Goal: Task Accomplishment & Management: Manage account settings

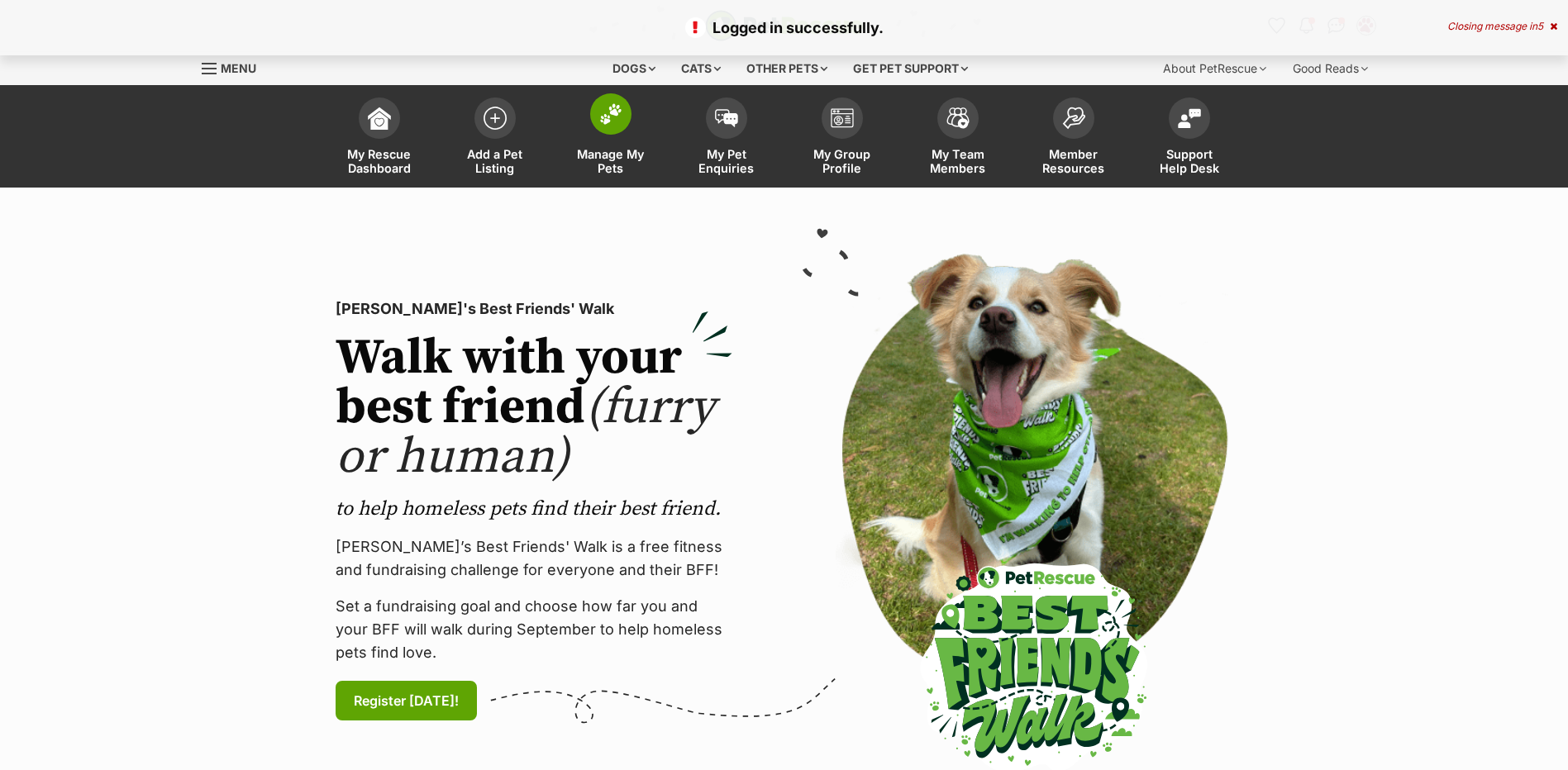
click at [607, 115] on img at bounding box center [611, 113] width 23 height 22
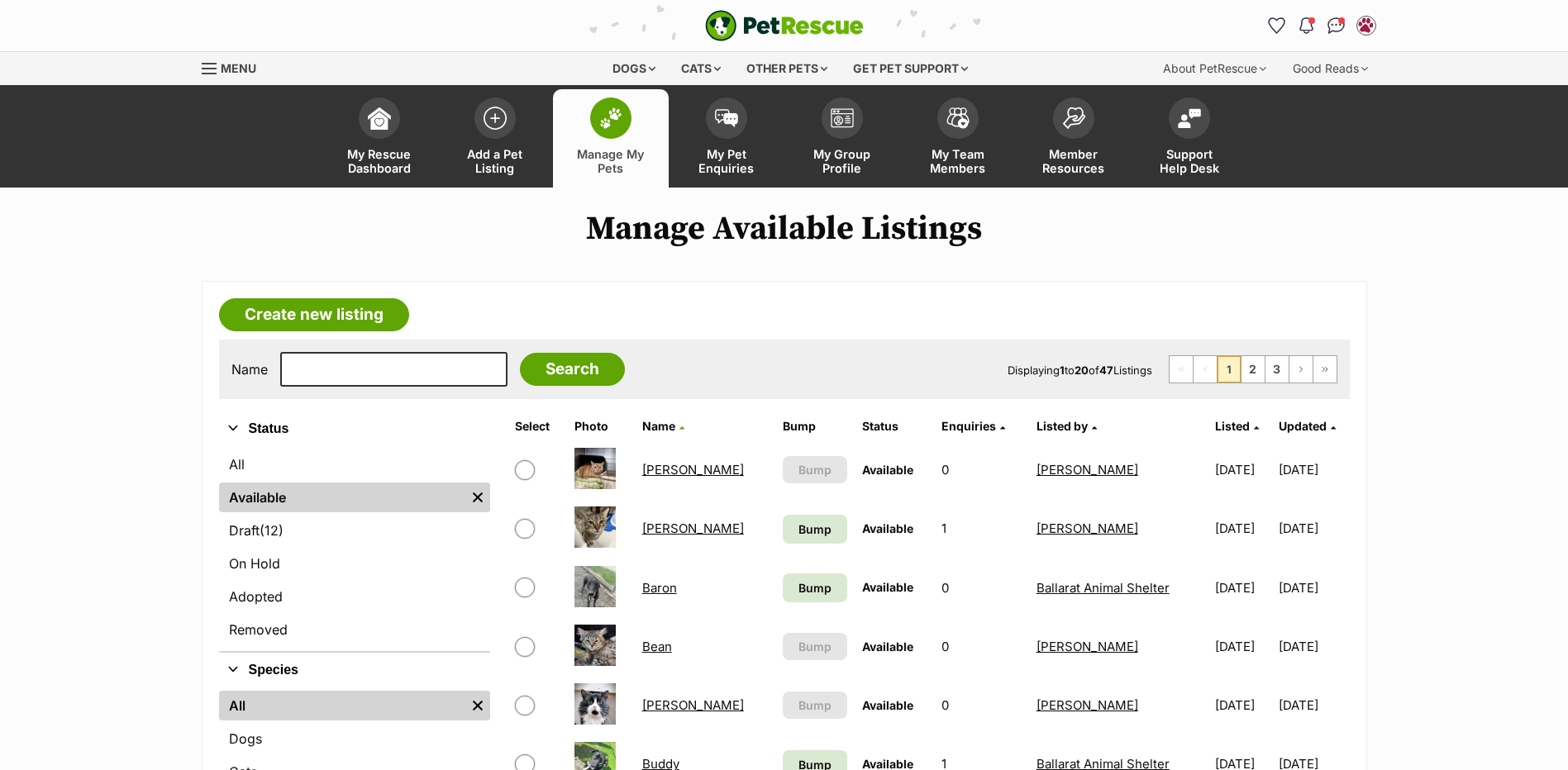
scroll to position [248, 0]
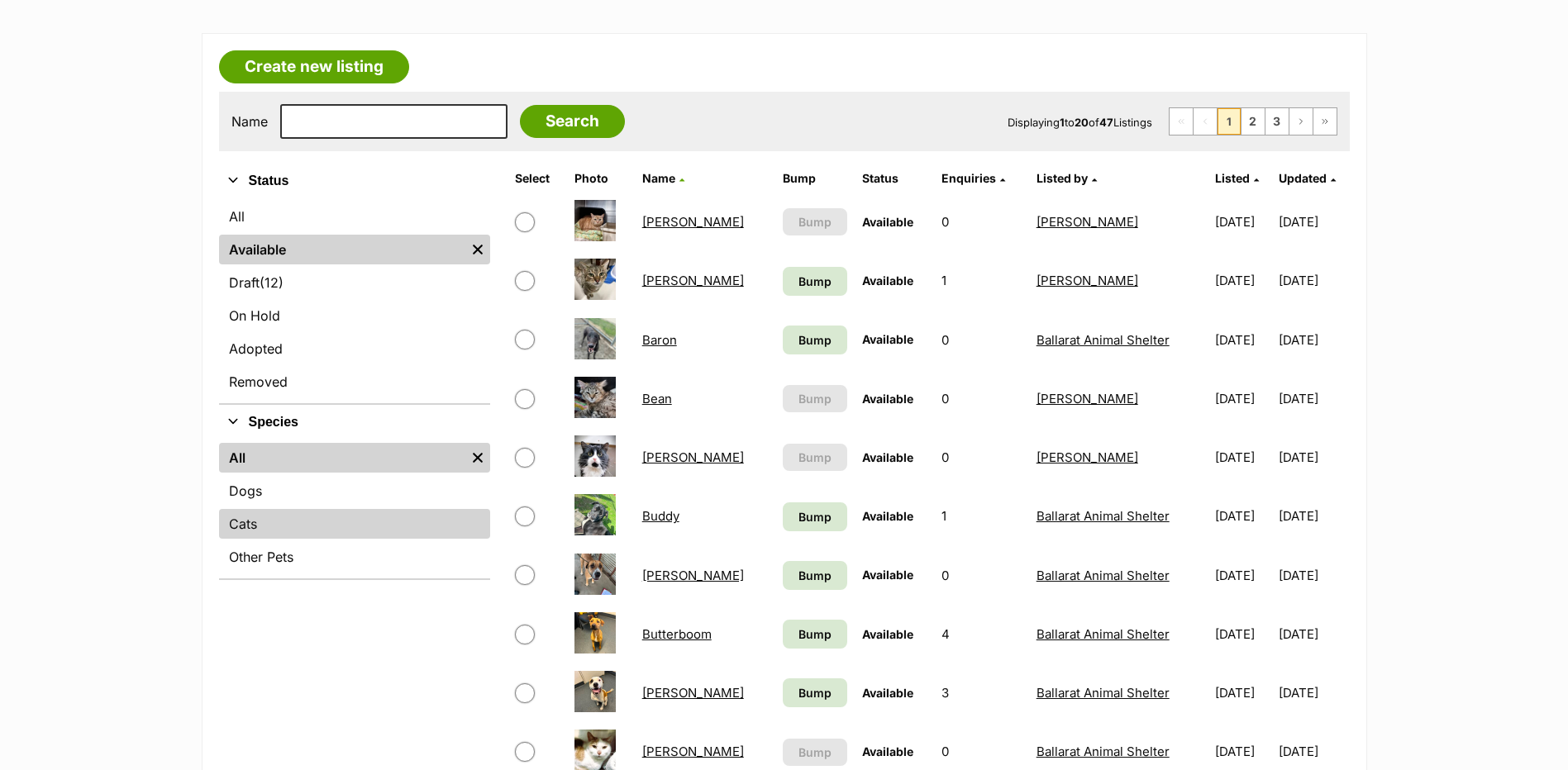
drag, startPoint x: 250, startPoint y: 487, endPoint x: 472, endPoint y: 536, distance: 227.3
click at [250, 487] on link "Dogs" at bounding box center [354, 491] width 271 height 30
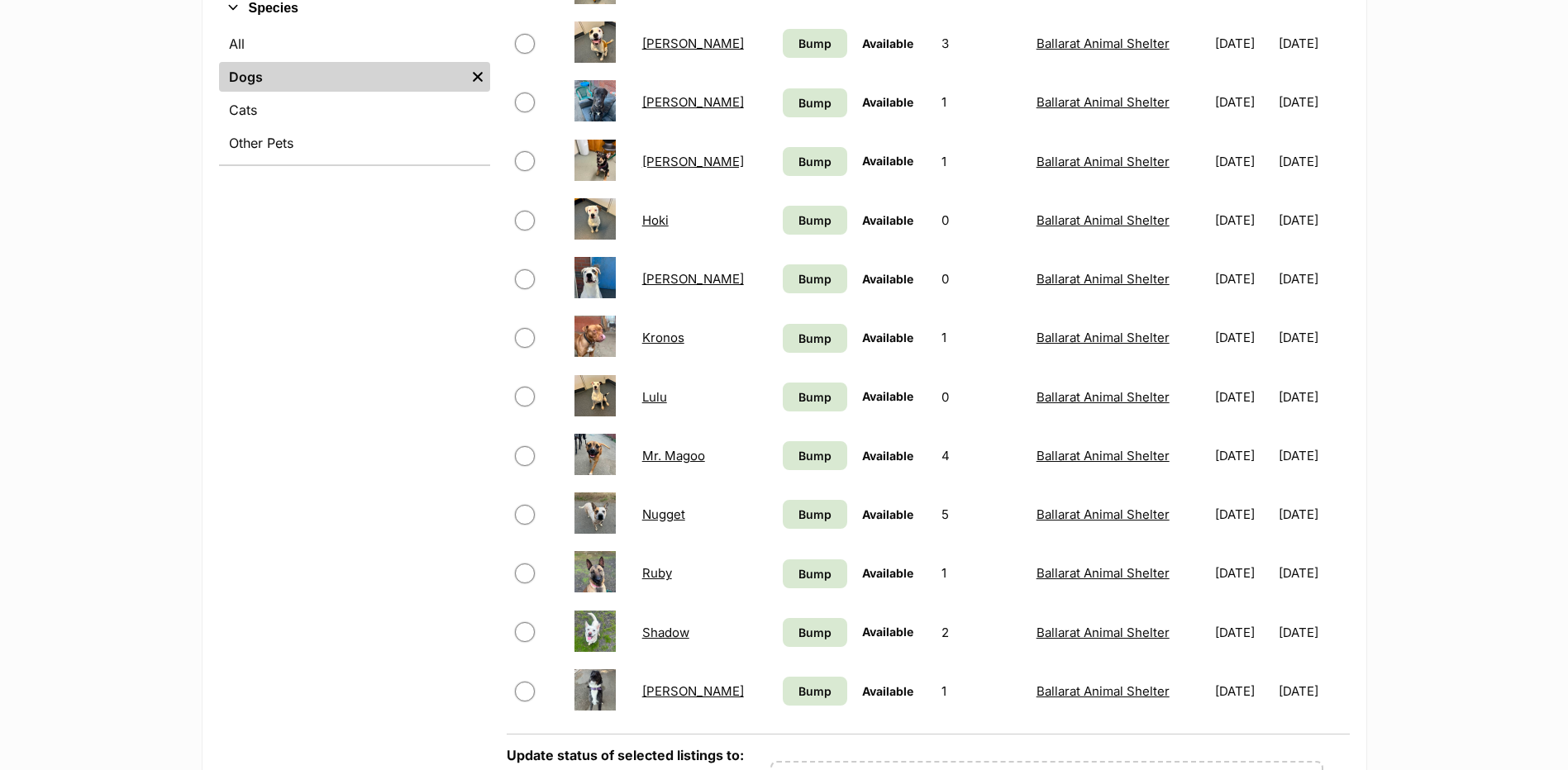
scroll to position [744, 0]
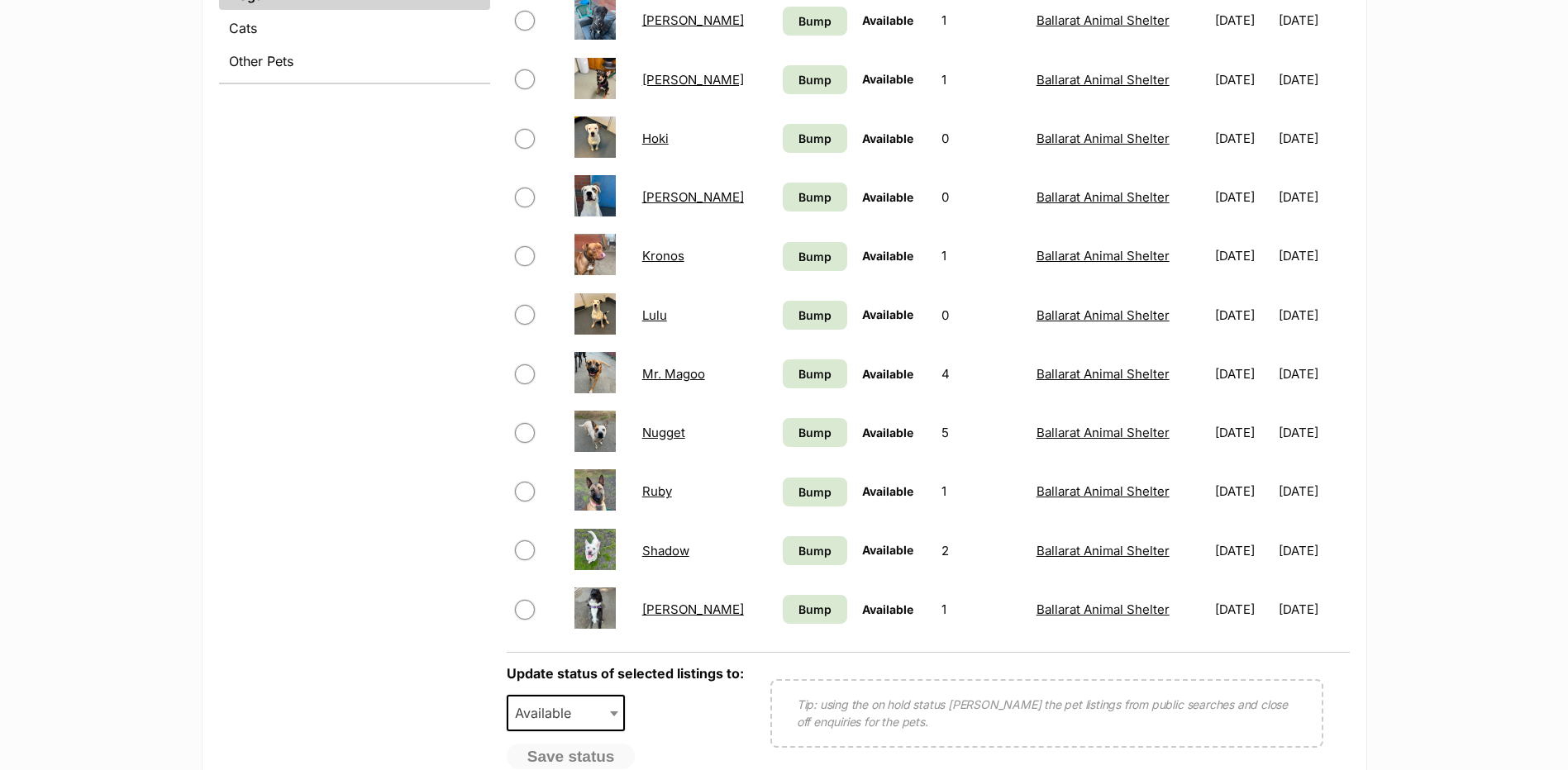
click at [658, 488] on link "Ruby" at bounding box center [657, 491] width 30 height 16
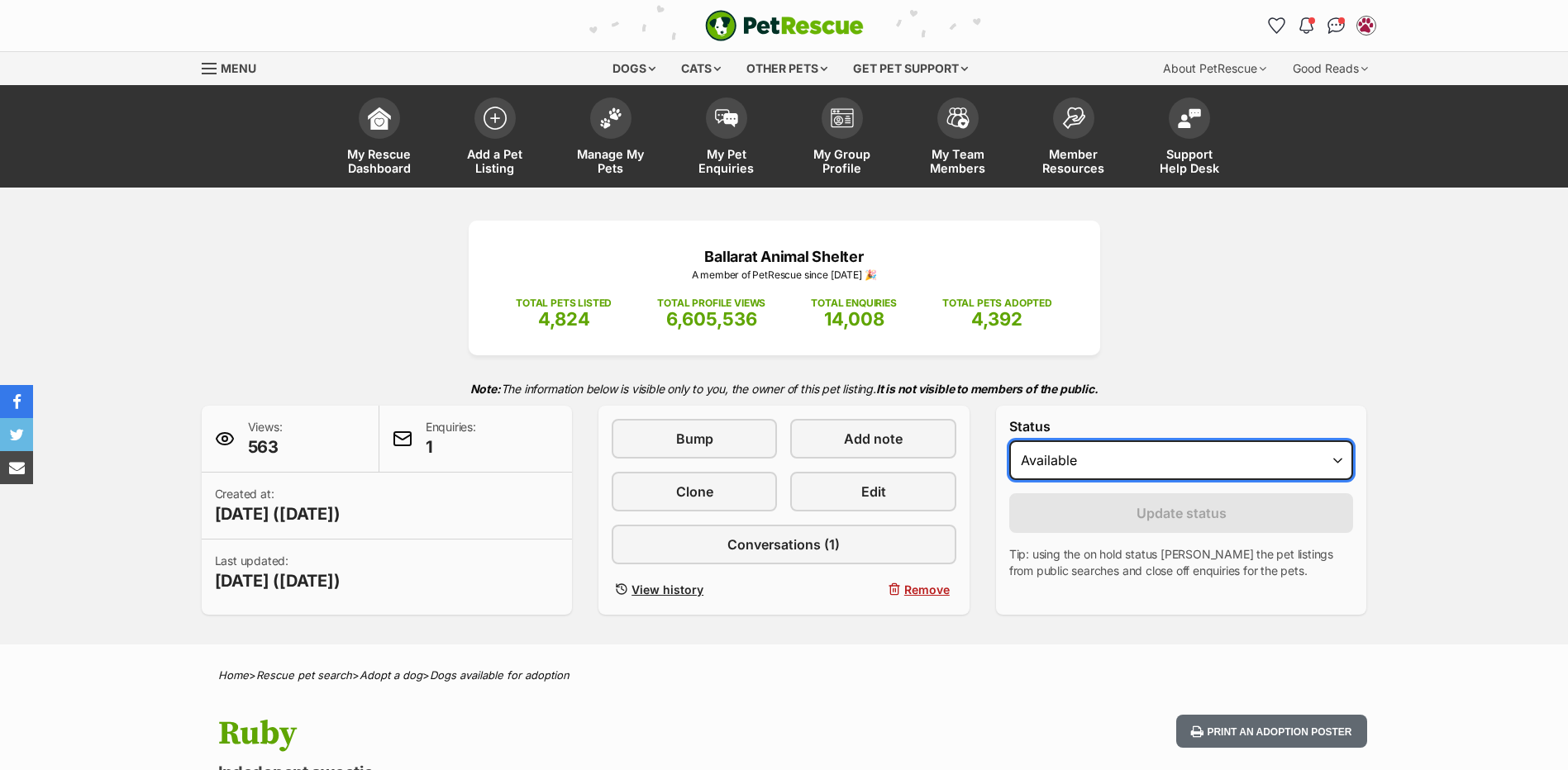
click at [1116, 474] on select "Draft - not available as listing has enquires Available On hold Adopted" at bounding box center [1181, 460] width 344 height 39
select select "on_hold"
click at [1010, 441] on select "Draft - not available as listing has enquires Available On hold Adopted" at bounding box center [1181, 460] width 344 height 39
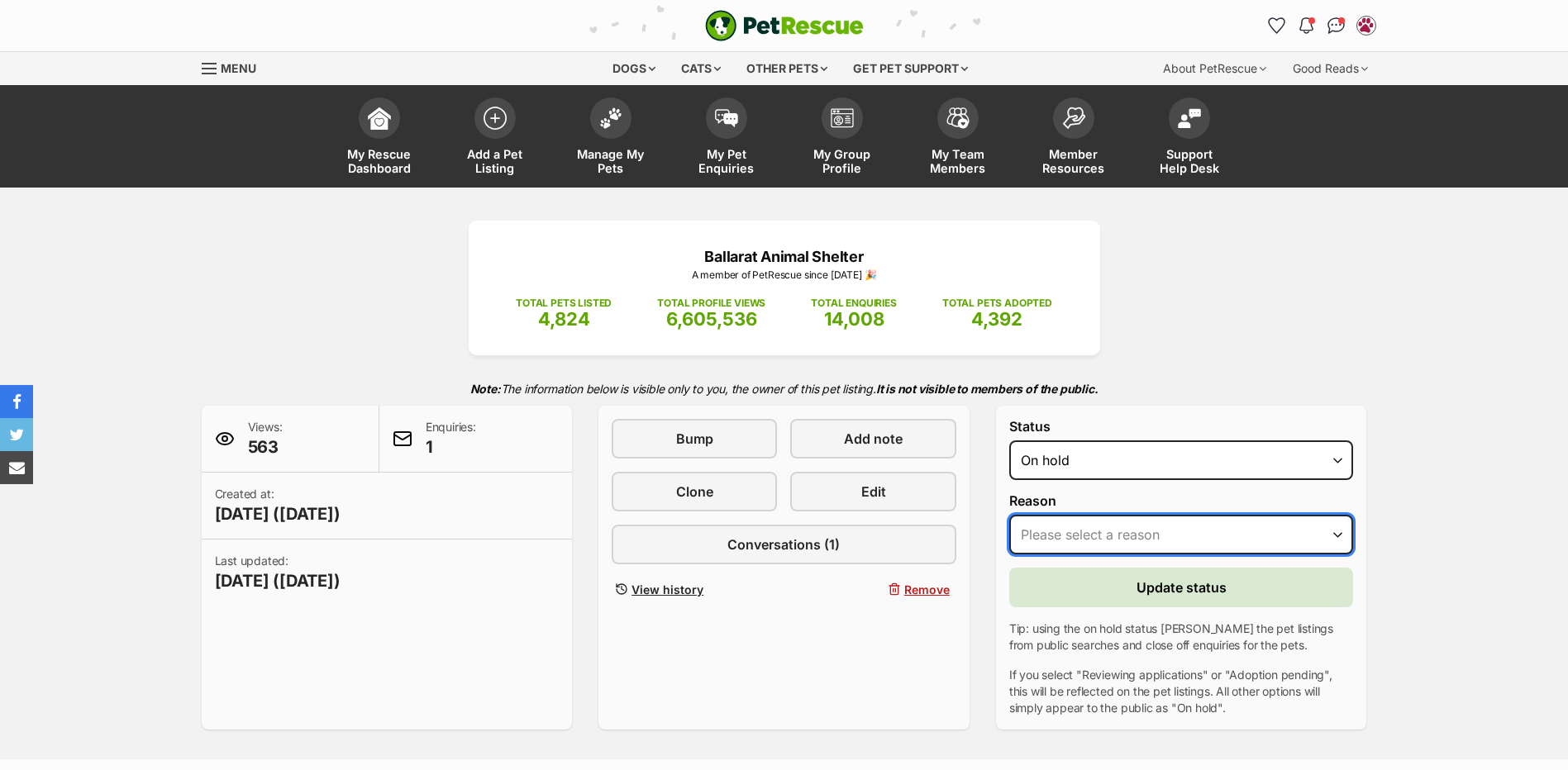
click at [1101, 531] on select "Please select a reason Medical reasons Reviewing applications Adoption pending …" at bounding box center [1181, 535] width 344 height 39
select select "other"
click at [1010, 515] on select "Please select a reason Medical reasons Reviewing applications Adoption pending …" at bounding box center [1181, 535] width 344 height 39
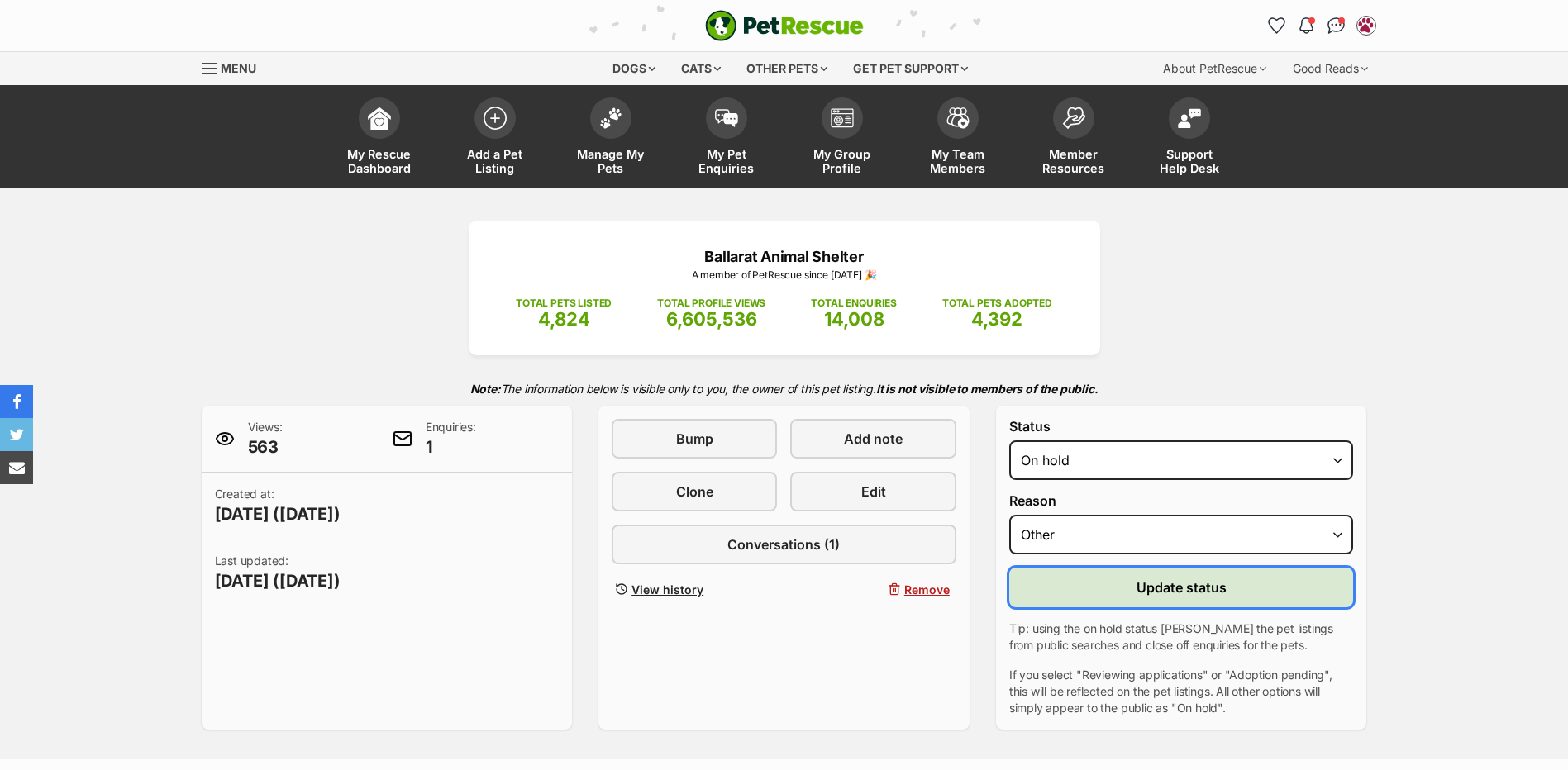
click at [1081, 591] on button "Update status" at bounding box center [1181, 587] width 344 height 39
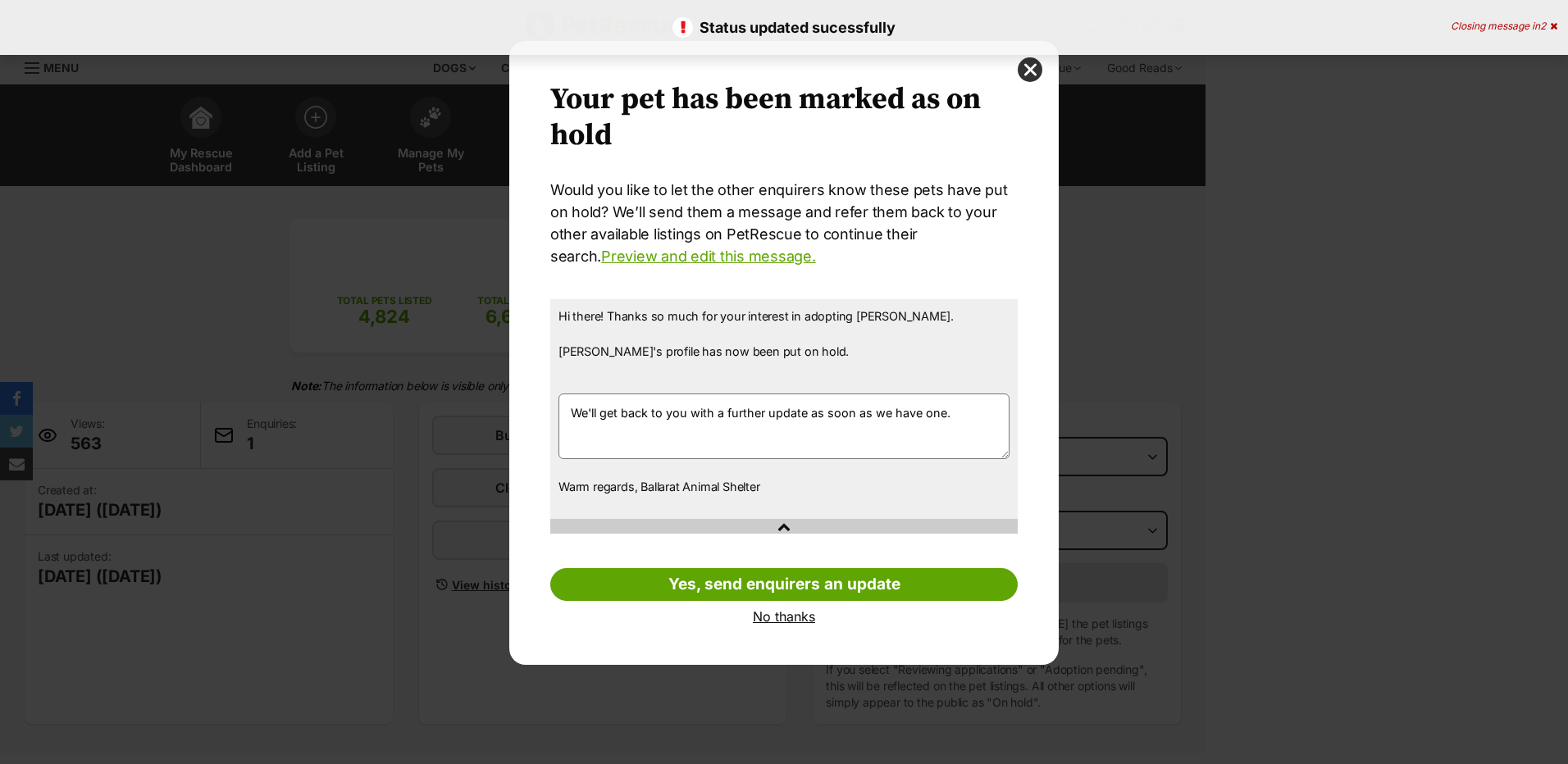
click at [795, 623] on link "No thanks" at bounding box center [784, 617] width 467 height 15
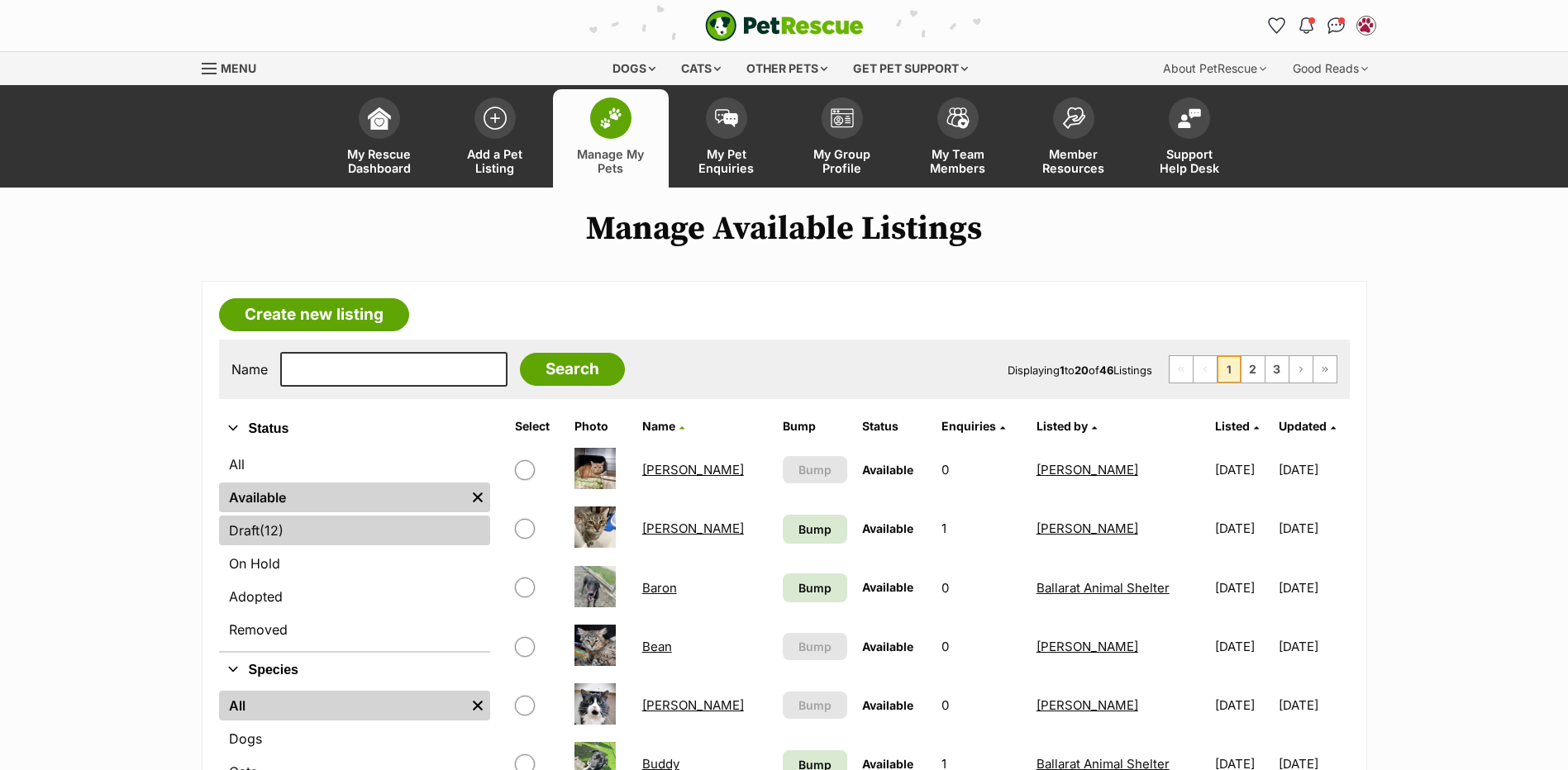
click at [275, 536] on span "(12)" at bounding box center [272, 530] width 24 height 20
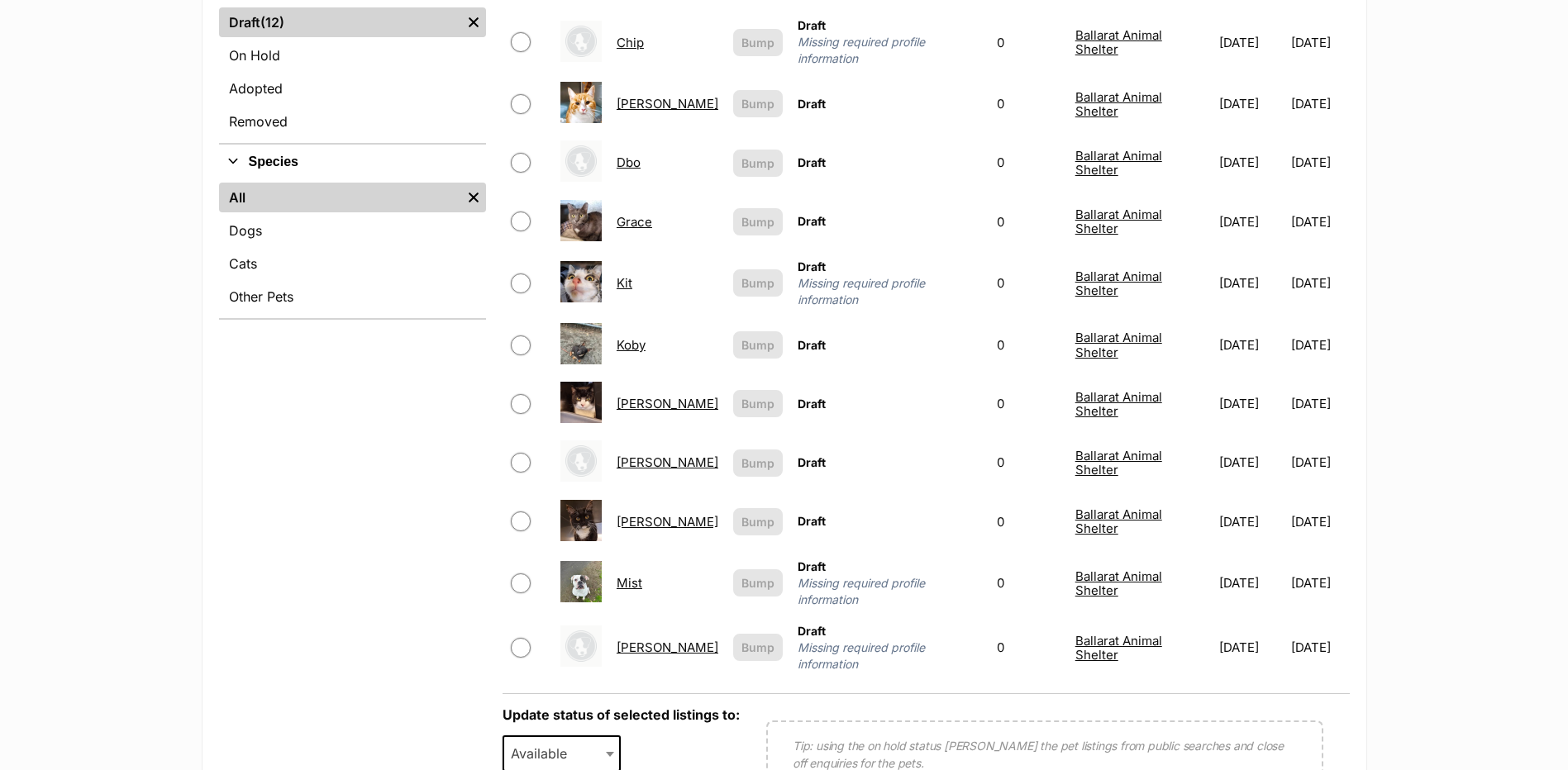
scroll to position [496, 0]
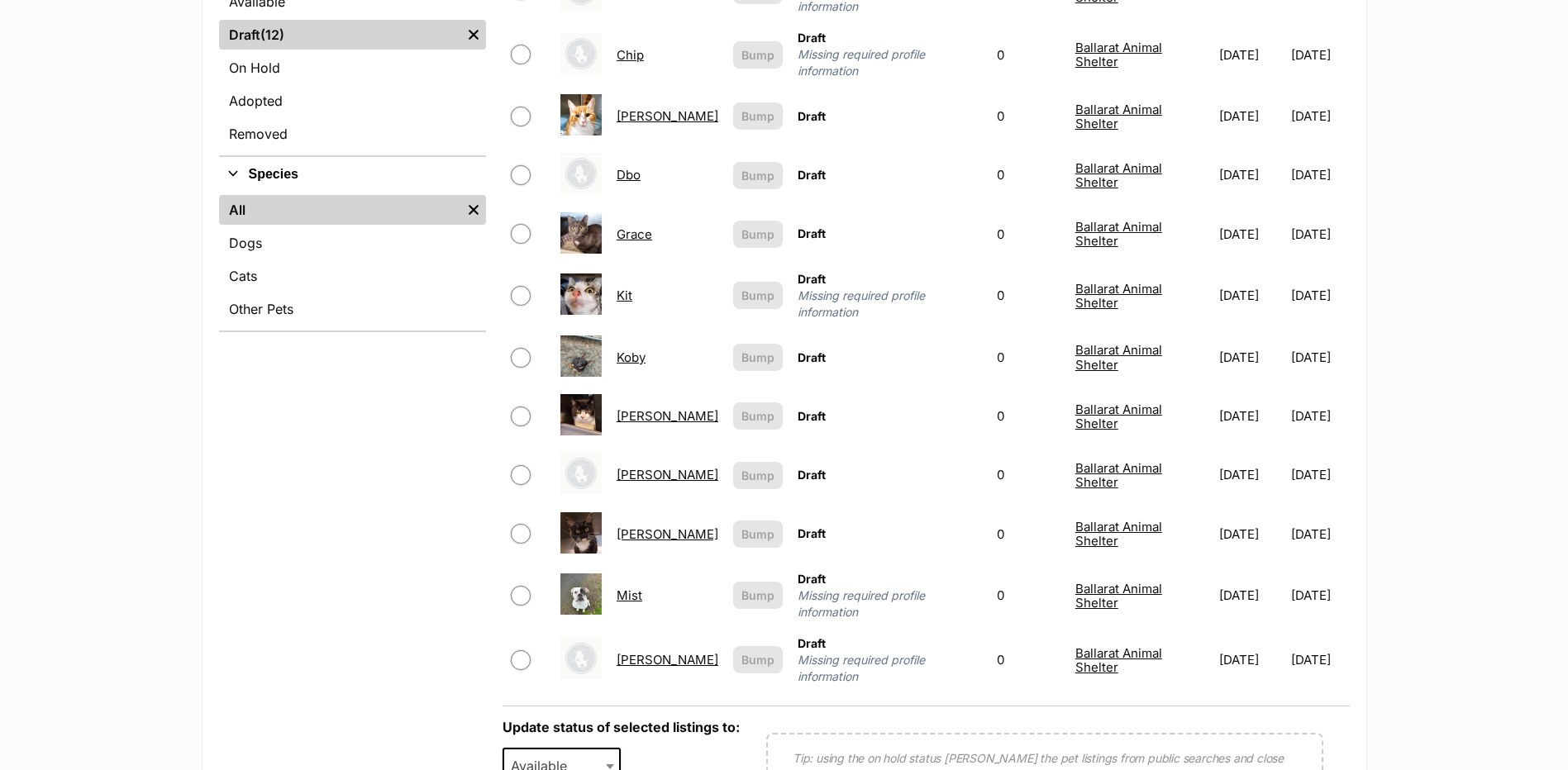
click at [645, 350] on link "Koby" at bounding box center [631, 357] width 29 height 16
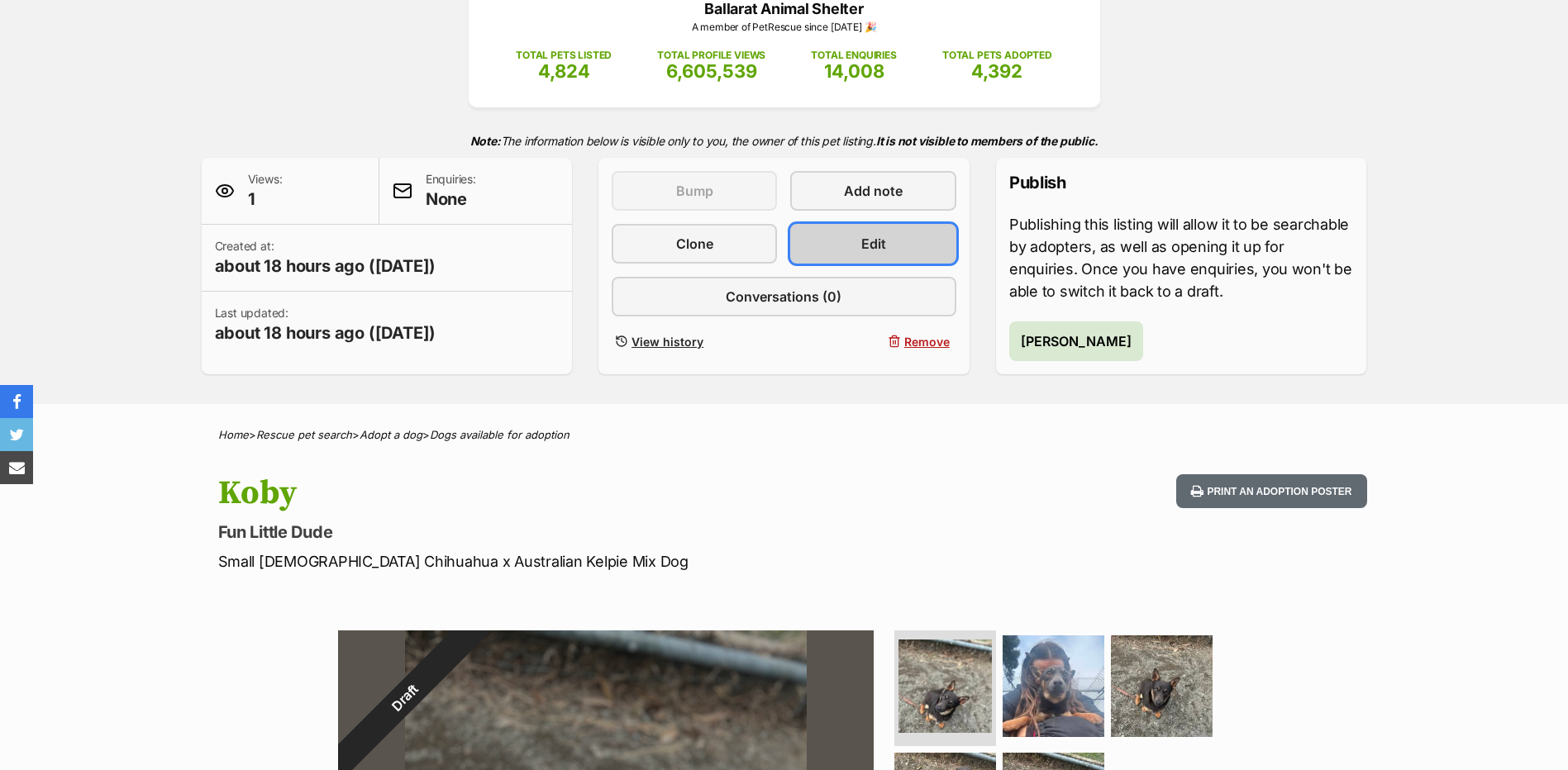
click at [860, 238] on link "Edit" at bounding box center [873, 244] width 165 height 39
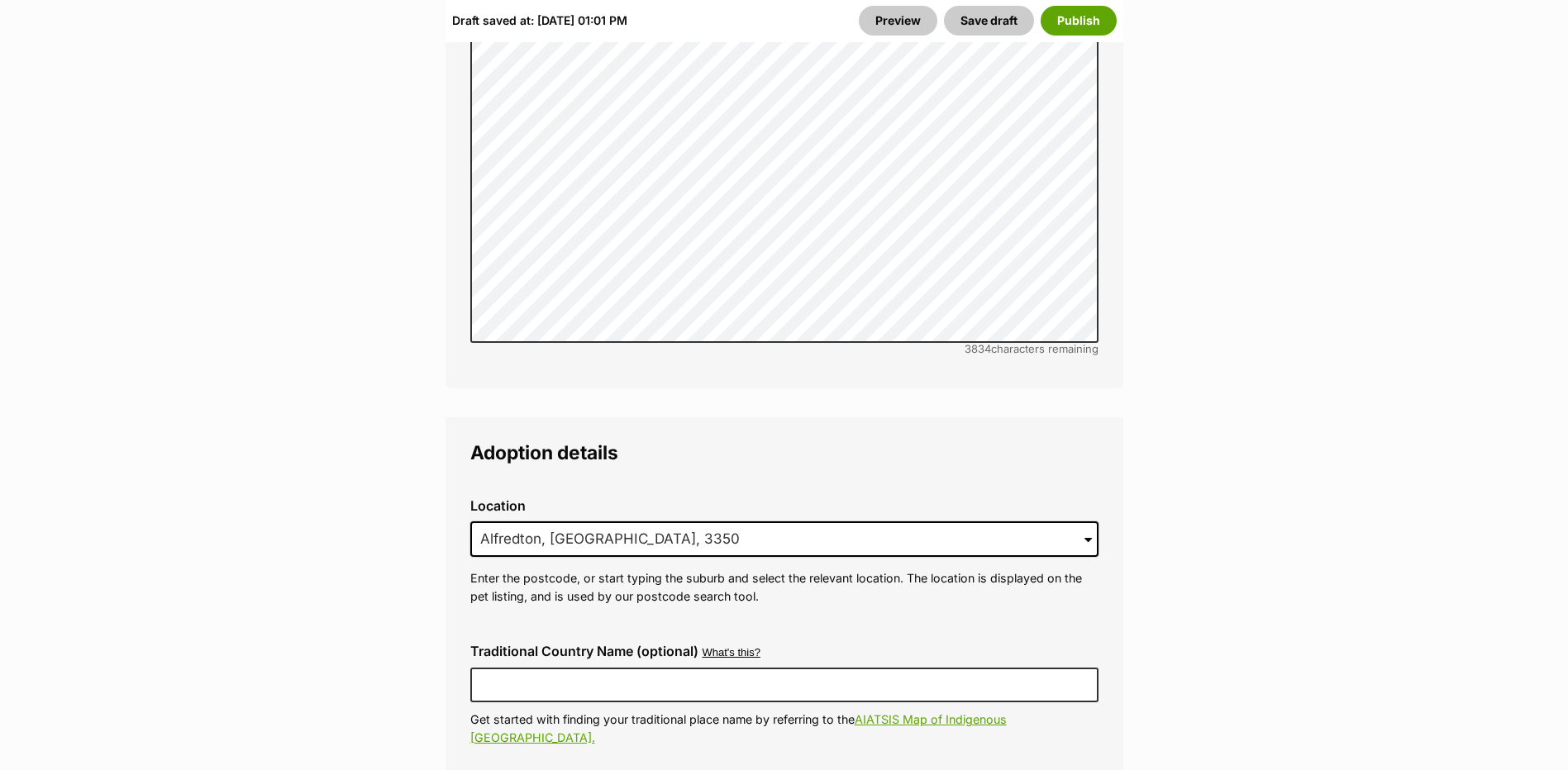
scroll to position [3635, 0]
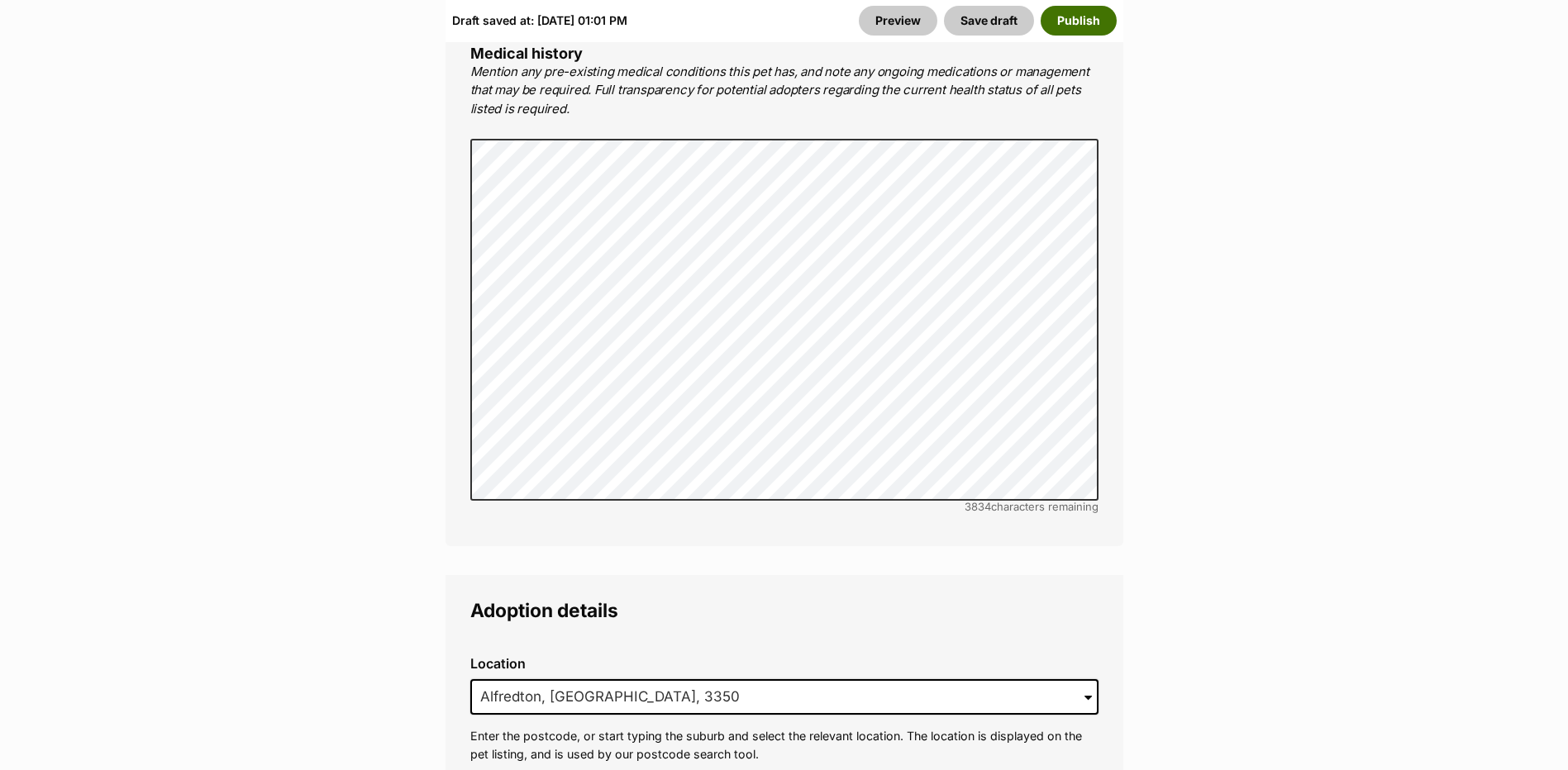
click at [1088, 31] on button "Publish" at bounding box center [1078, 21] width 76 height 30
